Goal: Find specific page/section: Find specific page/section

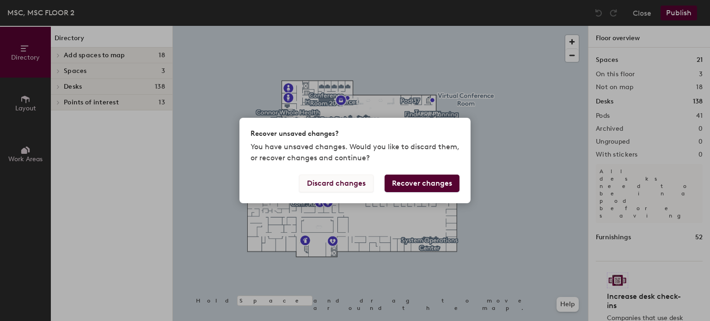
click at [334, 184] on button "Discard changes" at bounding box center [336, 184] width 74 height 18
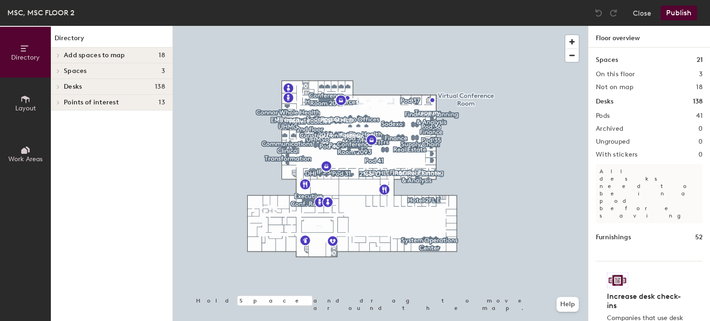
click at [87, 86] on h4 "Desks 138" at bounding box center [114, 86] width 101 height 7
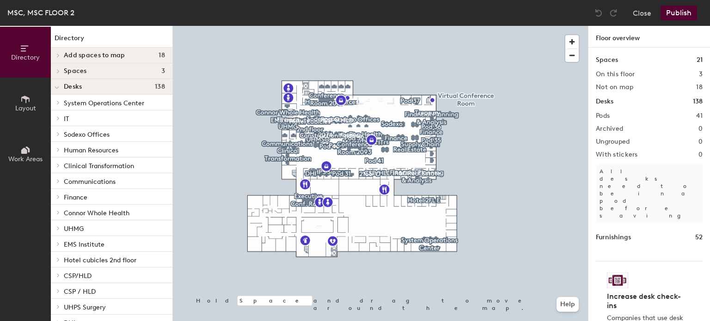
click at [29, 53] on icon at bounding box center [25, 48] width 10 height 10
click at [28, 103] on icon at bounding box center [25, 99] width 10 height 10
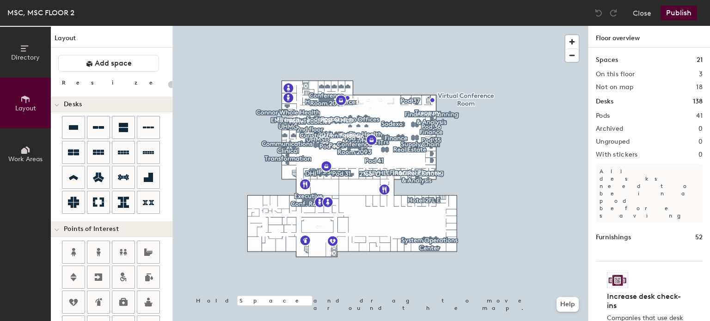
click at [26, 44] on icon at bounding box center [25, 48] width 10 height 10
